Goal: Transaction & Acquisition: Purchase product/service

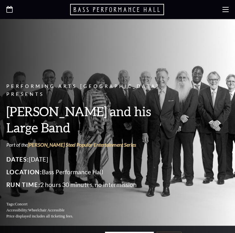
click at [10, 9] on icon at bounding box center [9, 9] width 6 height 7
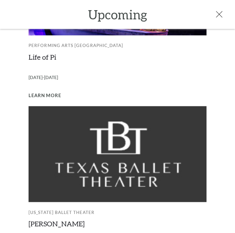
scroll to position [296, 0]
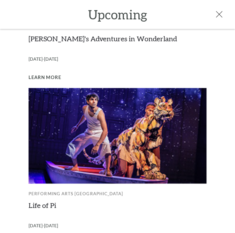
click at [45, 201] on link "Life of Pi" at bounding box center [43, 205] width 28 height 9
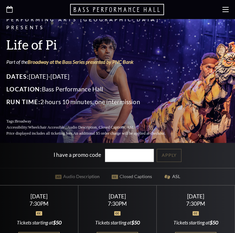
scroll to position [148, 0]
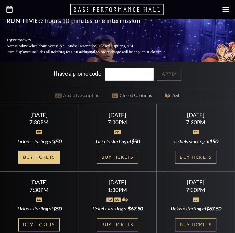
click at [45, 152] on link "Buy Tickets" at bounding box center [38, 157] width 41 height 13
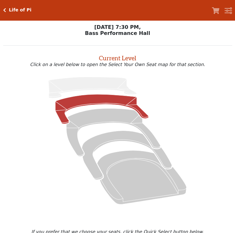
click at [83, 105] on icon at bounding box center [101, 109] width 93 height 30
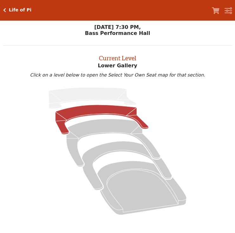
click at [84, 110] on icon at bounding box center [101, 120] width 93 height 30
click at [80, 116] on icon at bounding box center [101, 120] width 93 height 30
click at [72, 115] on icon at bounding box center [101, 120] width 93 height 30
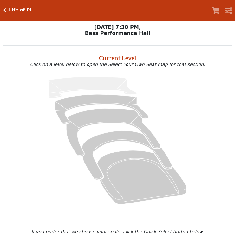
click at [104, 108] on icon at bounding box center [117, 140] width 214 height 135
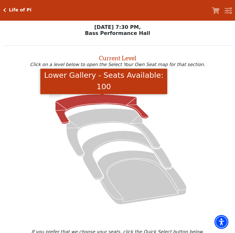
click at [99, 99] on icon "Lower Gallery - Seats Available: 100" at bounding box center [101, 109] width 93 height 30
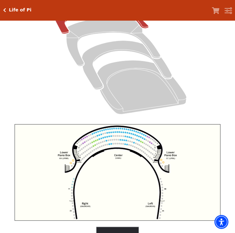
scroll to position [148, 0]
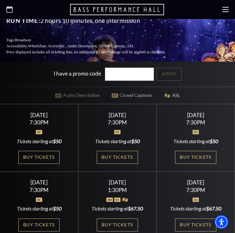
click at [130, 152] on div "Wednesday September 24 7:30PM Tickets starting at $50 Buy Tickets" at bounding box center [117, 138] width 78 height 68
click at [126, 158] on link "Buy Tickets" at bounding box center [117, 157] width 41 height 13
click at [175, 153] on link "Buy Tickets" at bounding box center [195, 157] width 41 height 13
click at [194, 151] on link "Buy Tickets" at bounding box center [195, 157] width 41 height 13
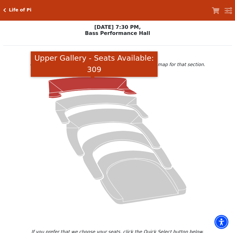
click at [62, 91] on icon "Upper Gallery - Seats Available: 309" at bounding box center [93, 87] width 88 height 21
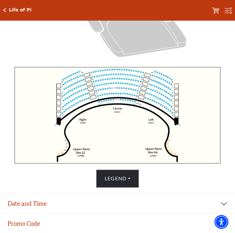
scroll to position [149, 0]
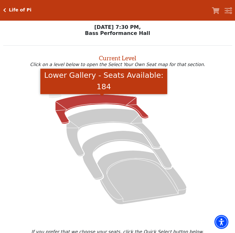
click at [102, 103] on icon "Lower Gallery - Seats Available: 184" at bounding box center [101, 109] width 93 height 30
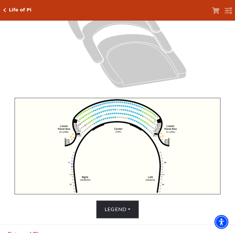
scroll to position [132, 0]
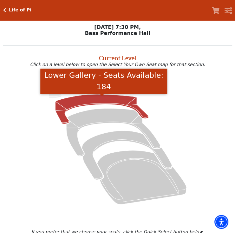
click at [123, 100] on icon "Lower Gallery - Seats Available: 184" at bounding box center [101, 109] width 93 height 30
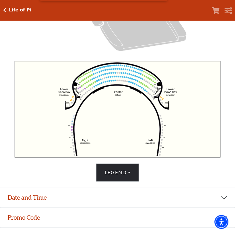
scroll to position [33, 0]
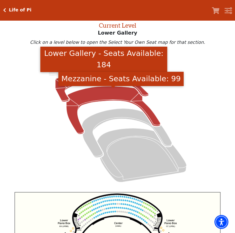
click at [83, 97] on icon "Mezzanine - Seats Available: 99" at bounding box center [113, 110] width 94 height 48
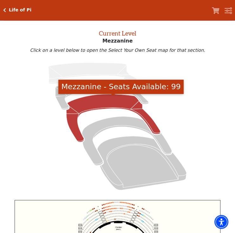
scroll to position [0, 0]
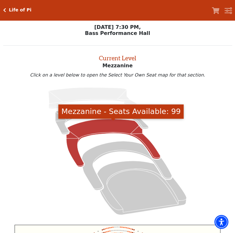
click at [207, 62] on h2 "Current Level" at bounding box center [117, 57] width 229 height 10
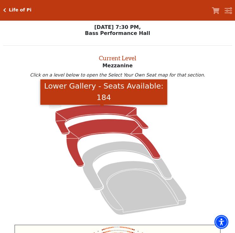
click at [82, 117] on icon "Lower Gallery - Seats Available: 184" at bounding box center [101, 120] width 93 height 30
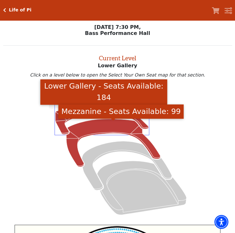
click at [120, 127] on icon "Mezzanine - Seats Available: 99" at bounding box center [113, 143] width 94 height 48
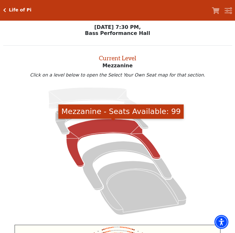
click at [3, 10] on icon "Click here to go back to filters" at bounding box center [4, 10] width 3 height 4
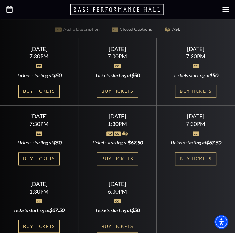
scroll to position [222, 0]
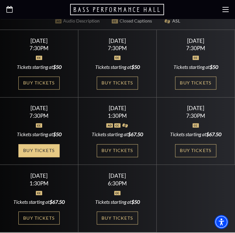
click at [47, 153] on link "Buy Tickets" at bounding box center [38, 150] width 41 height 13
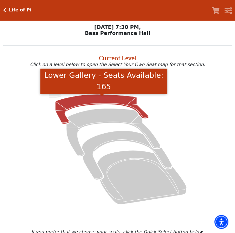
click at [81, 105] on icon "Lower Gallery - Seats Available: 165" at bounding box center [101, 109] width 93 height 30
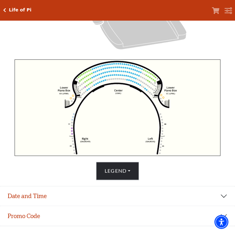
scroll to position [166, 0]
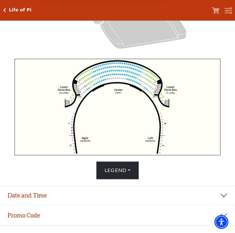
click at [3, 8] on icon "Click here to go back to filters" at bounding box center [4, 10] width 3 height 4
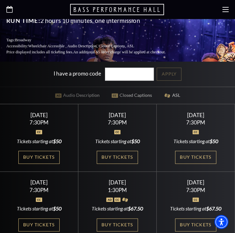
scroll to position [222, 0]
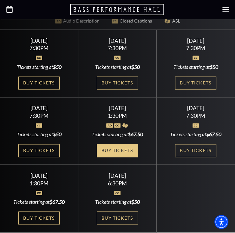
click at [112, 152] on link "Buy Tickets" at bounding box center [117, 150] width 41 height 13
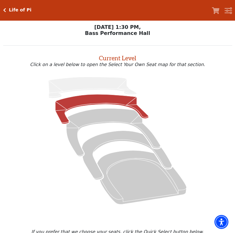
click at [86, 104] on icon at bounding box center [101, 109] width 93 height 30
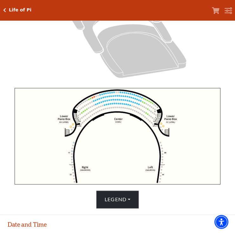
scroll to position [140, 0]
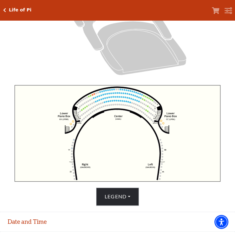
click at [4, 9] on icon "Click here to go back to filters" at bounding box center [4, 10] width 3 height 4
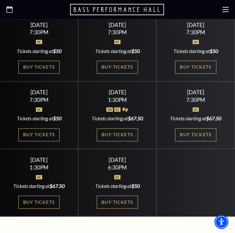
scroll to position [222, 0]
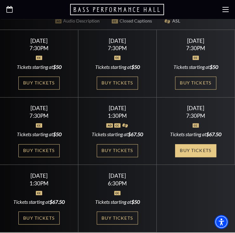
click at [198, 153] on link "Buy Tickets" at bounding box center [195, 150] width 41 height 13
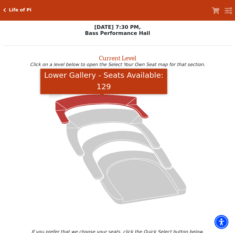
click at [90, 101] on icon "Lower Gallery - Seats Available: 129" at bounding box center [101, 109] width 93 height 30
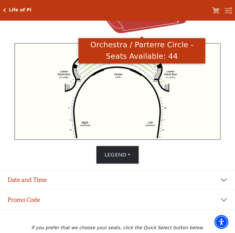
scroll to position [207, 0]
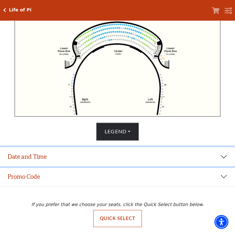
click at [134, 158] on button "Date and Time" at bounding box center [117, 157] width 235 height 20
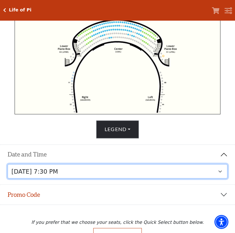
click at [136, 173] on select "Tuesday, September 23 at 7:30 PM Wednesday, September 24 at 7:30 PM Thursday, S…" at bounding box center [118, 171] width 221 height 14
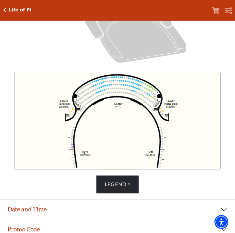
scroll to position [156, 0]
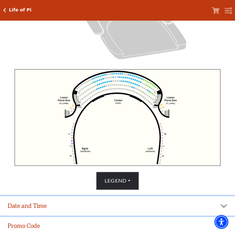
click at [109, 209] on button "Date and Time" at bounding box center [117, 206] width 235 height 20
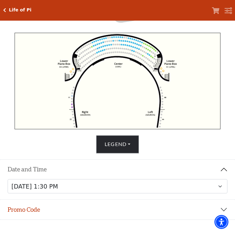
scroll to position [228, 0]
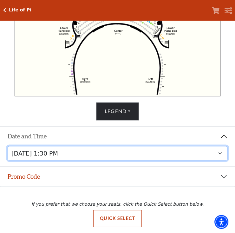
click at [221, 153] on select "Tuesday, September 23 at 7:30 PM Wednesday, September 24 at 7:30 PM Thursday, S…" at bounding box center [118, 153] width 221 height 14
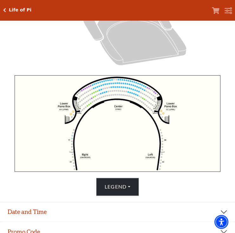
scroll to position [151, 0]
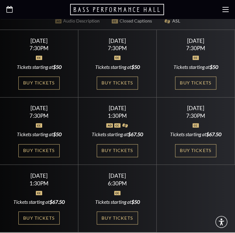
click at [13, 10] on div at bounding box center [117, 9] width 235 height 19
click at [11, 11] on icon "Open this option" at bounding box center [9, 9] width 6 height 7
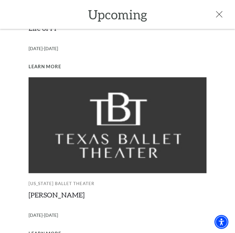
scroll to position [497, 0]
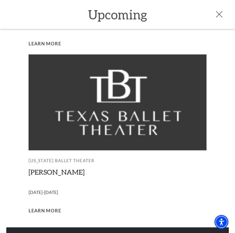
click at [103, 228] on link "View Full Calendar" at bounding box center [117, 237] width 223 height 18
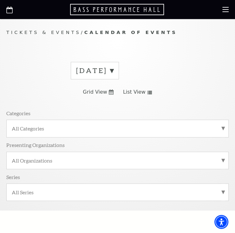
click at [114, 68] on label "September 2025" at bounding box center [94, 71] width 37 height 10
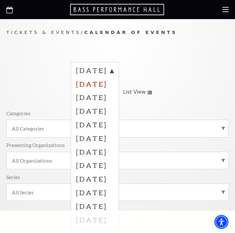
click at [114, 82] on label "October 2025" at bounding box center [94, 84] width 37 height 14
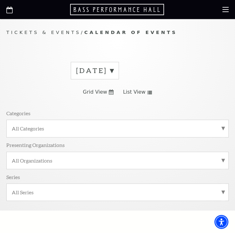
click at [114, 69] on label "September 2025" at bounding box center [94, 71] width 37 height 10
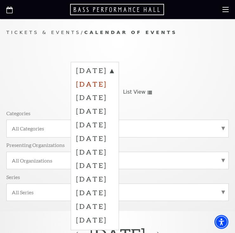
click at [105, 84] on label "October 2025" at bounding box center [94, 84] width 37 height 14
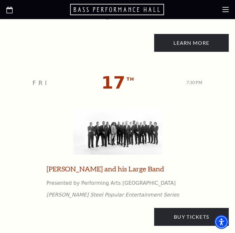
scroll to position [1260, 0]
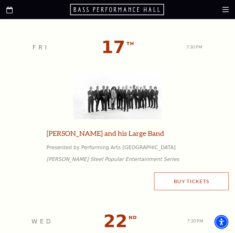
click at [187, 185] on link "Buy Tickets" at bounding box center [191, 182] width 75 height 18
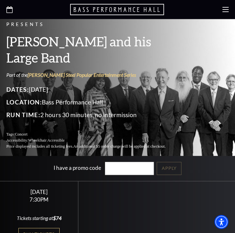
scroll to position [61, 0]
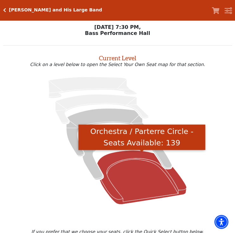
click at [128, 171] on icon "Orchestra / Parterre Circle - Seats Available: 139" at bounding box center [142, 177] width 90 height 54
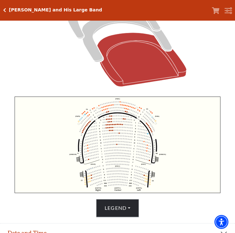
scroll to position [129, 0]
